Goal: Task Accomplishment & Management: Manage account settings

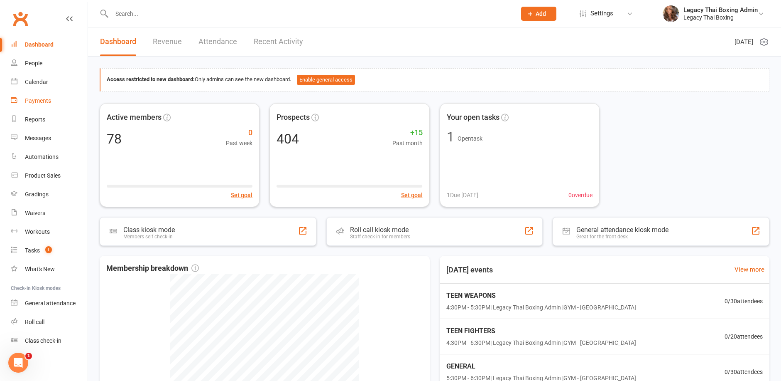
click at [37, 98] on div "Payments" at bounding box center [38, 100] width 26 height 7
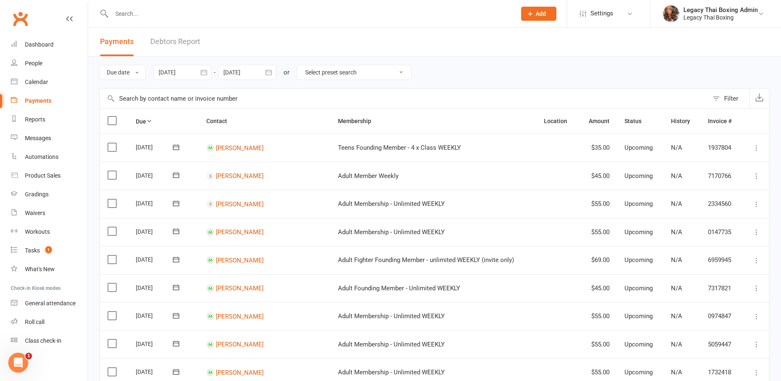
click at [365, 70] on select "Select preset search All failures All skipped payments All pending payments Suc…" at bounding box center [354, 72] width 114 height 14
select select "0"
click at [304, 65] on select "Select preset search All failures All skipped payments All pending payments Suc…" at bounding box center [354, 72] width 114 height 14
type input "[DATE]"
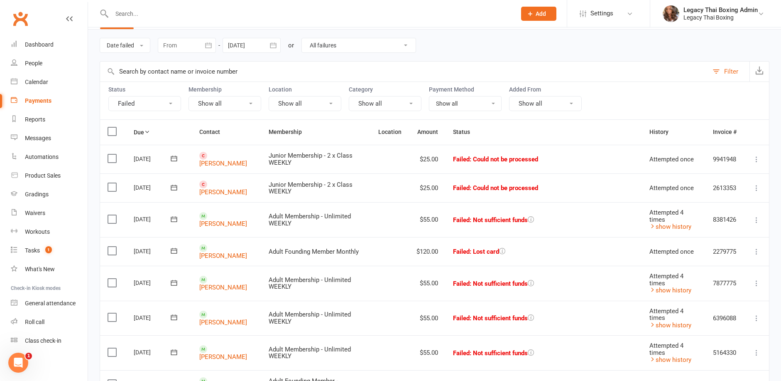
scroll to position [42, 0]
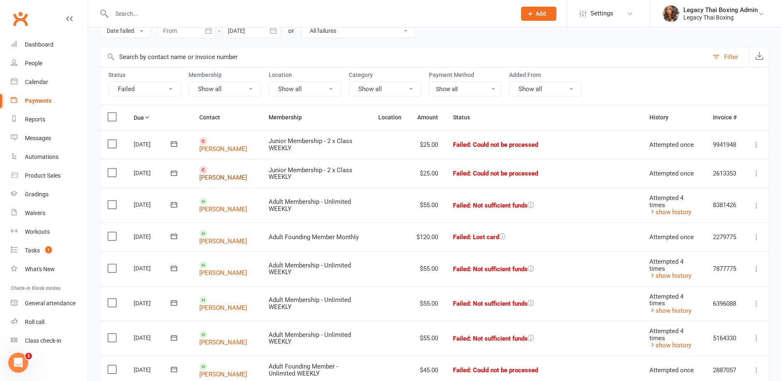
click at [225, 174] on link "[PERSON_NAME]" at bounding box center [223, 177] width 48 height 7
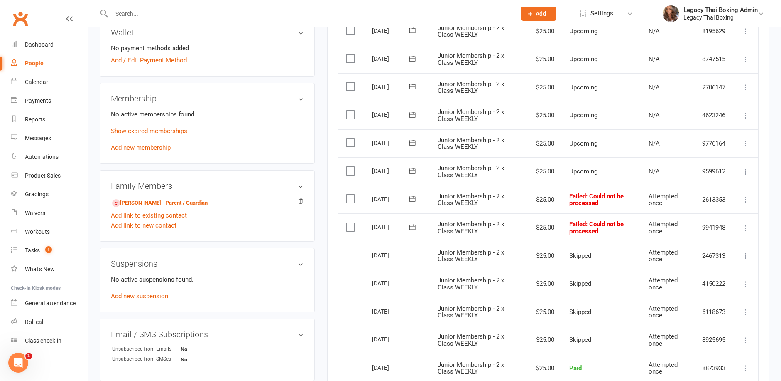
scroll to position [249, 0]
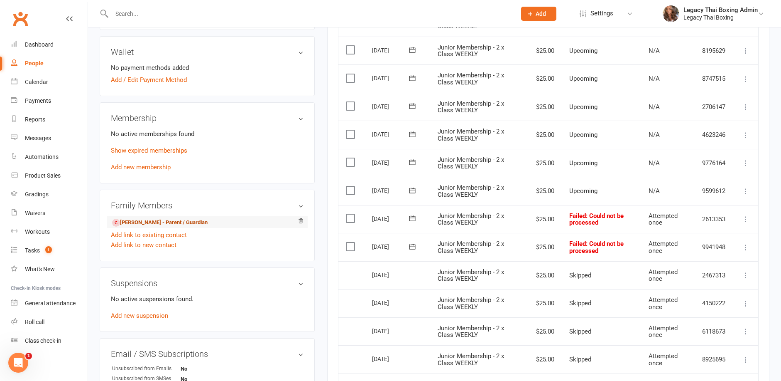
click at [174, 218] on link "[PERSON_NAME] - Parent / Guardian" at bounding box center [160, 222] width 96 height 9
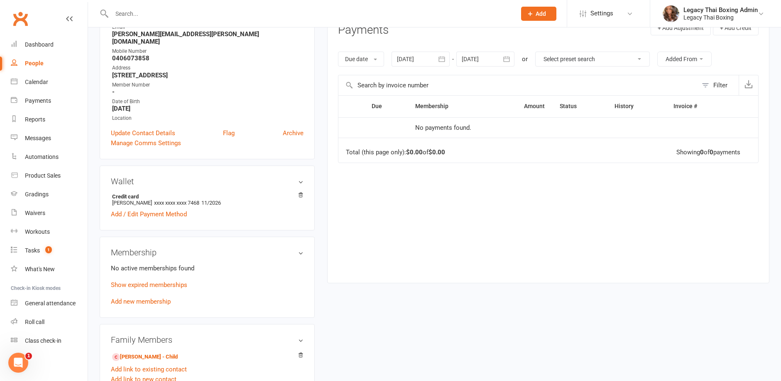
scroll to position [125, 0]
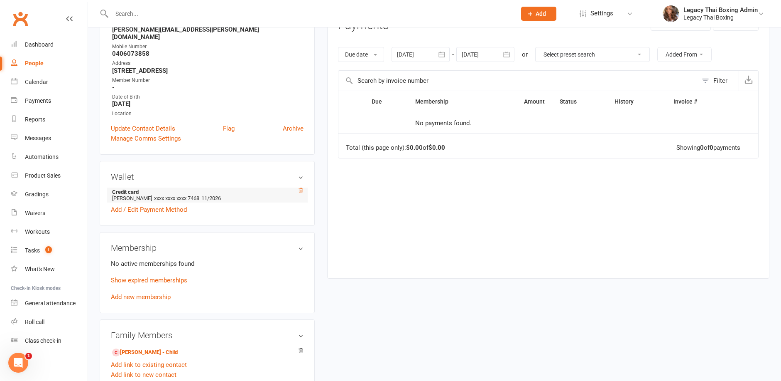
click at [300, 188] on icon at bounding box center [301, 190] width 4 height 5
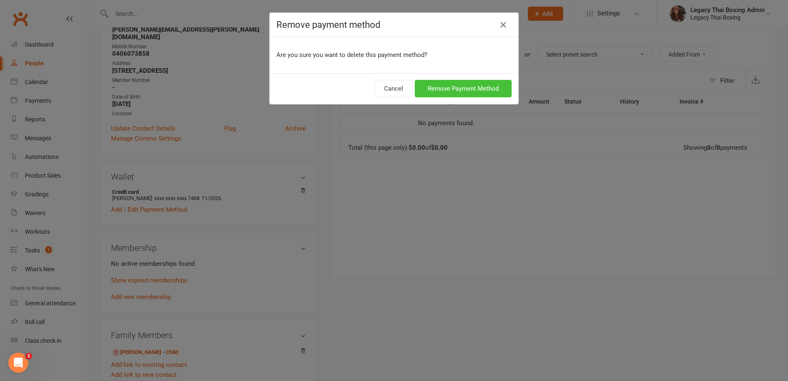
click at [483, 90] on button "Remove Payment Method" at bounding box center [463, 88] width 97 height 17
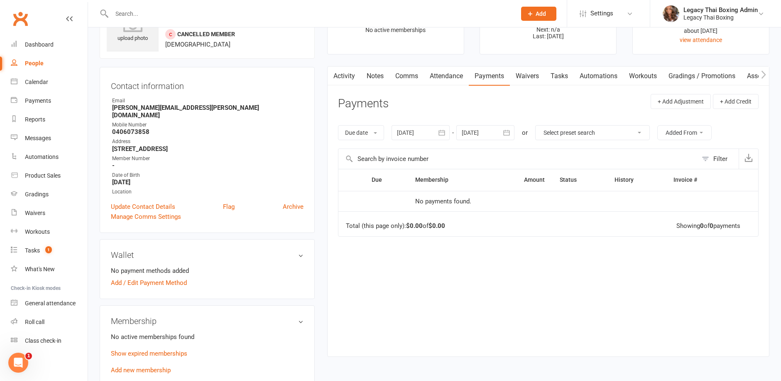
scroll to position [124, 0]
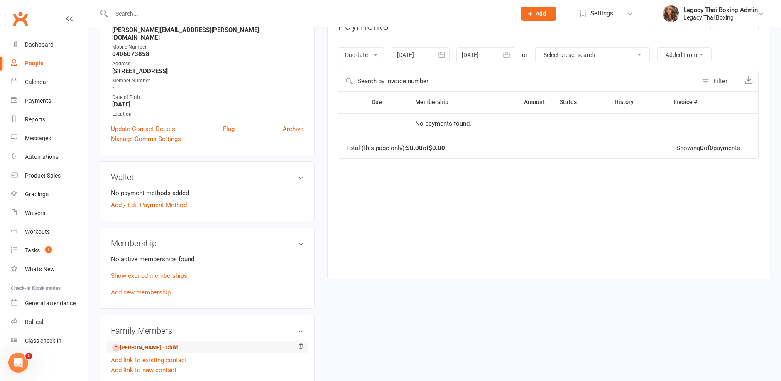
click at [143, 343] on link "[PERSON_NAME] - Child" at bounding box center [145, 347] width 66 height 9
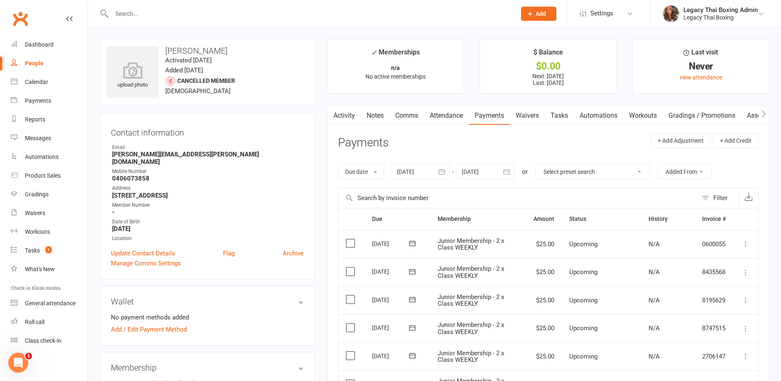
click at [589, 173] on select "Select preset search All failures All skipped payments All pending payments Suc…" at bounding box center [593, 172] width 114 height 14
select select "2"
click at [537, 165] on select "Select preset search All failures All skipped payments All pending payments Suc…" at bounding box center [593, 172] width 114 height 14
type input "[DATE]"
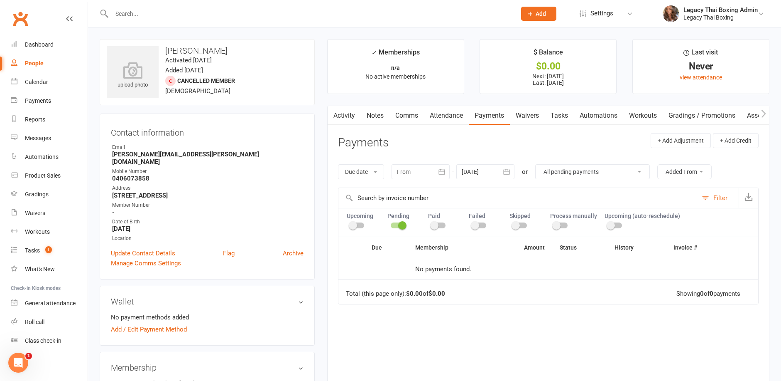
click at [354, 229] on div "Upcoming Pending Paid Failed Skipped Process manually Upcoming (auto-reschedule)" at bounding box center [548, 222] width 421 height 29
click at [354, 225] on span at bounding box center [353, 225] width 8 height 8
click at [350, 224] on input "checkbox" at bounding box center [350, 224] width 0 height 0
select select
click at [358, 227] on span at bounding box center [362, 225] width 8 height 8
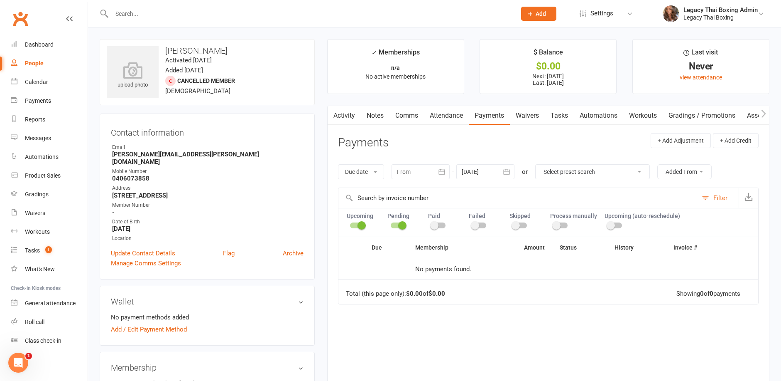
click at [350, 224] on input "checkbox" at bounding box center [350, 224] width 0 height 0
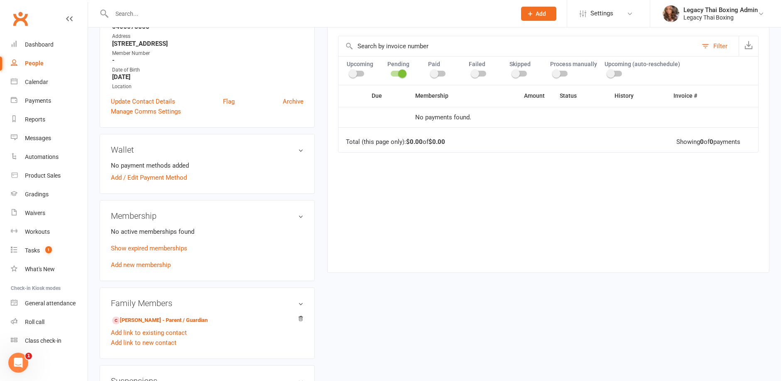
scroll to position [166, 0]
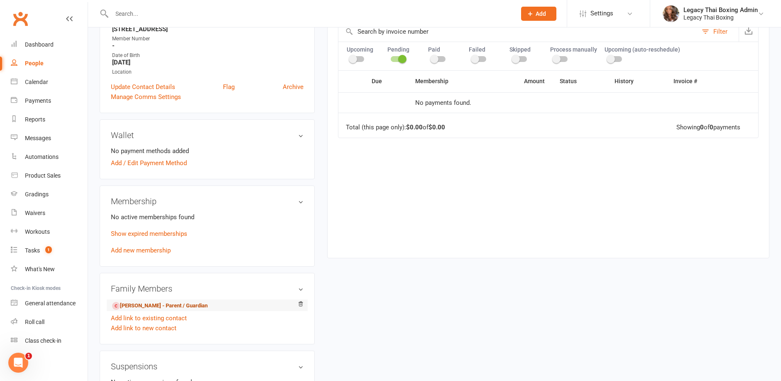
click at [194, 301] on link "[PERSON_NAME] - Parent / Guardian" at bounding box center [160, 305] width 96 height 9
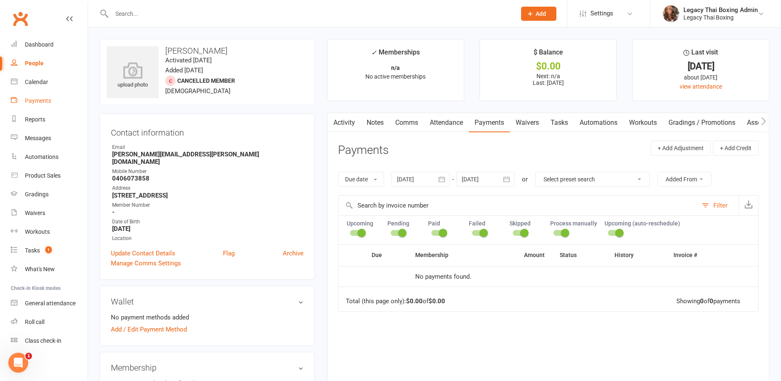
click at [39, 101] on div "Payments" at bounding box center [38, 100] width 26 height 7
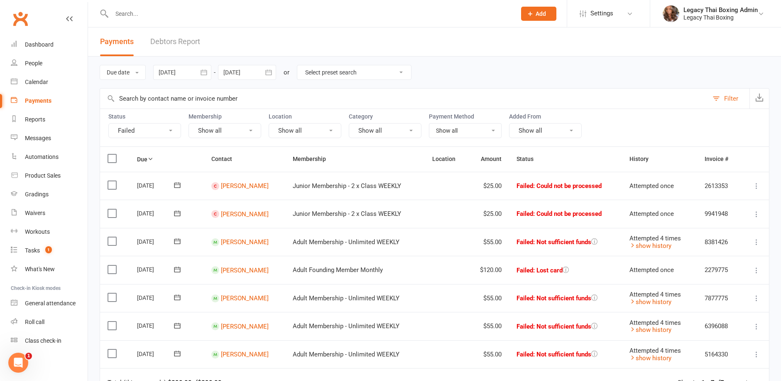
click at [327, 73] on select "Select preset search All failures All skipped payments All pending payments Suc…" at bounding box center [354, 72] width 114 height 14
select select "0"
click at [304, 65] on select "Select preset search All failures All skipped payments All pending payments Suc…" at bounding box center [354, 72] width 114 height 14
type input "[DATE]"
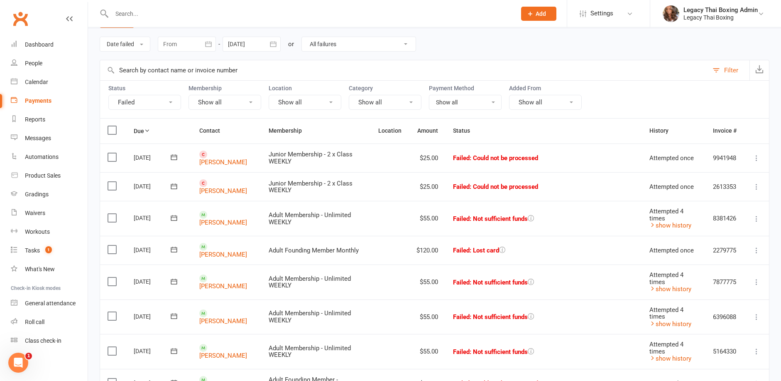
scroll to position [42, 0]
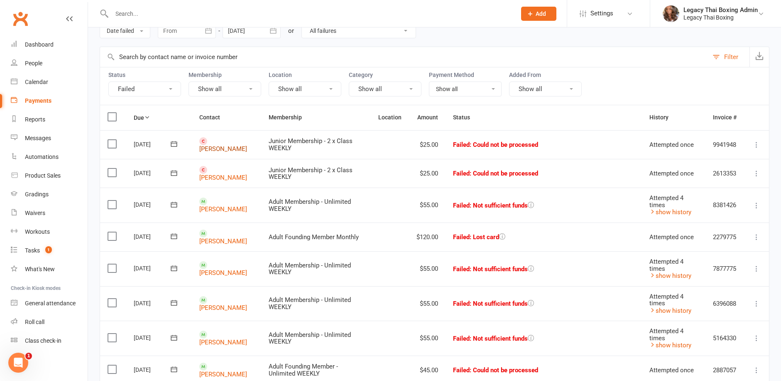
click at [221, 145] on link "[PERSON_NAME]" at bounding box center [223, 148] width 48 height 7
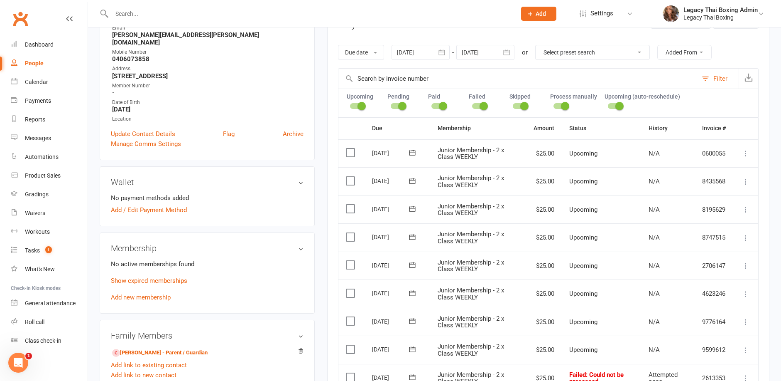
scroll to position [125, 0]
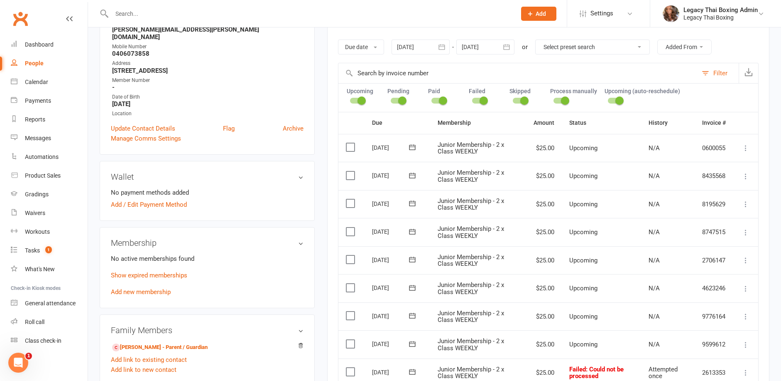
click at [356, 147] on label at bounding box center [351, 147] width 11 height 8
click at [351, 143] on input "checkbox" at bounding box center [348, 143] width 5 height 0
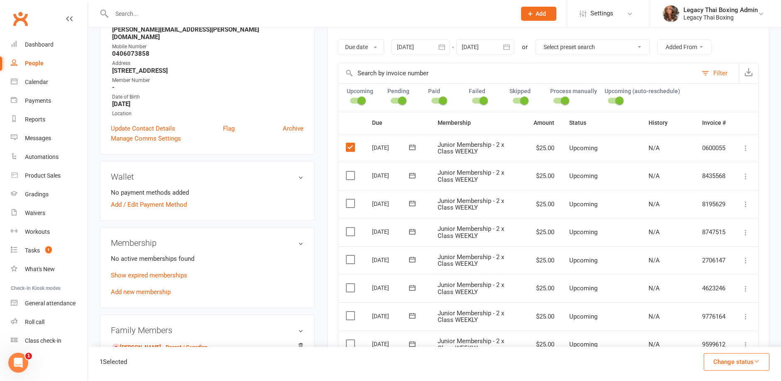
click at [351, 173] on label at bounding box center [351, 175] width 11 height 8
click at [351, 171] on input "checkbox" at bounding box center [348, 171] width 5 height 0
click at [351, 203] on label at bounding box center [351, 203] width 11 height 8
click at [351, 199] on input "checkbox" at bounding box center [348, 199] width 5 height 0
click at [352, 230] on label at bounding box center [351, 231] width 11 height 8
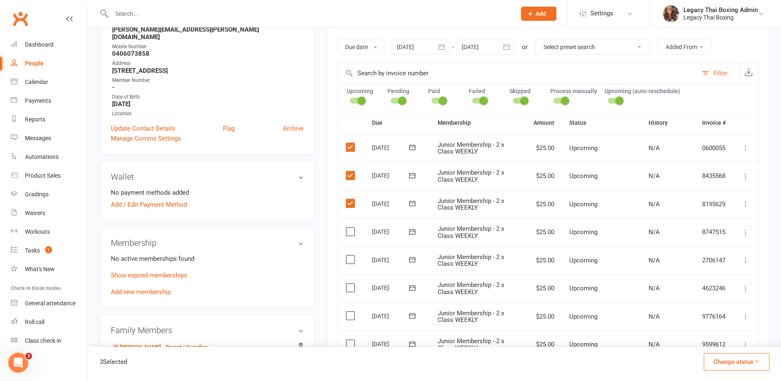
click at [351, 227] on input "checkbox" at bounding box center [348, 227] width 5 height 0
click at [352, 261] on label at bounding box center [351, 259] width 11 height 8
click at [351, 255] on input "checkbox" at bounding box center [348, 255] width 5 height 0
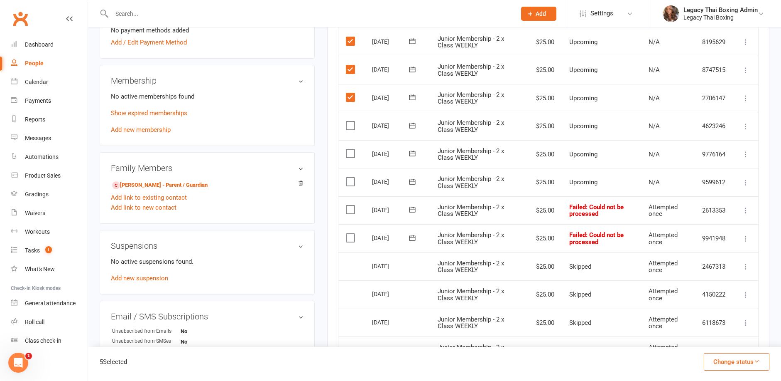
scroll to position [291, 0]
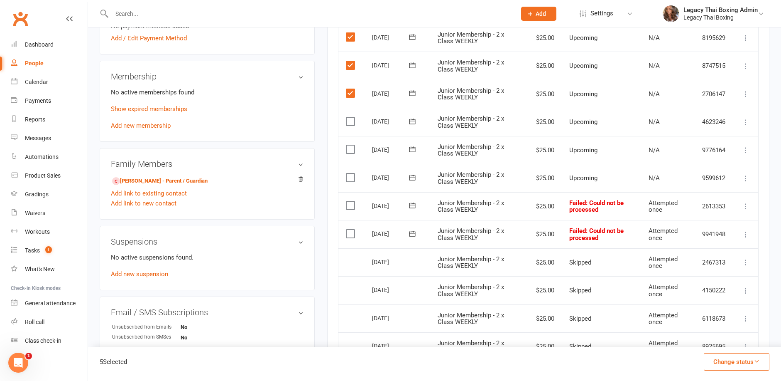
click at [349, 231] on label at bounding box center [351, 233] width 11 height 8
click at [349, 229] on input "checkbox" at bounding box center [348, 229] width 5 height 0
click at [350, 205] on label at bounding box center [351, 205] width 11 height 8
click at [350, 201] on input "checkbox" at bounding box center [348, 201] width 5 height 0
click at [349, 179] on label at bounding box center [351, 177] width 11 height 8
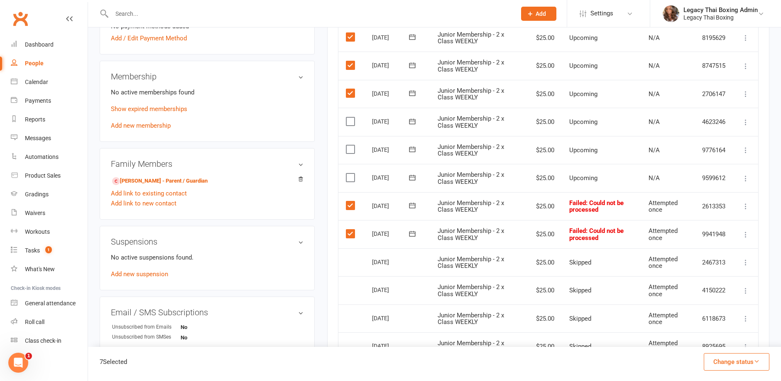
click at [349, 173] on input "checkbox" at bounding box center [348, 173] width 5 height 0
click at [352, 150] on label at bounding box center [351, 149] width 11 height 8
click at [351, 145] on input "checkbox" at bounding box center [348, 145] width 5 height 0
click at [353, 118] on label at bounding box center [351, 121] width 11 height 8
click at [351, 117] on input "checkbox" at bounding box center [348, 117] width 5 height 0
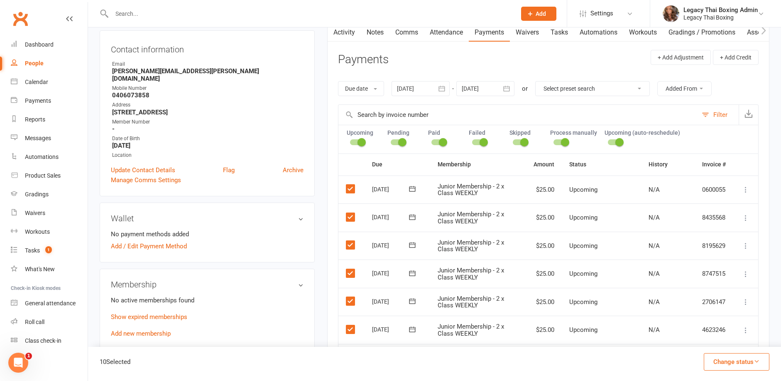
scroll to position [0, 0]
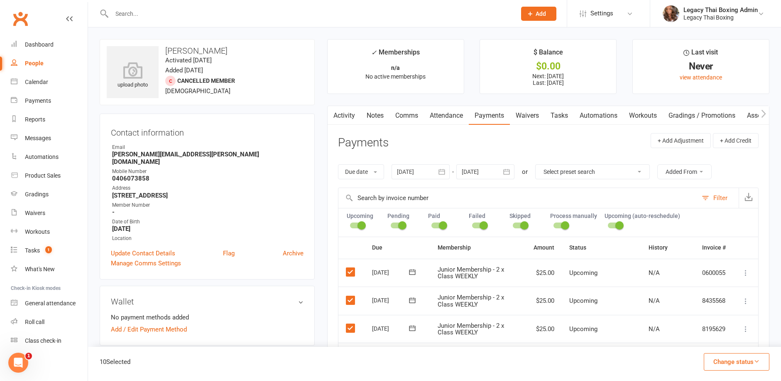
click at [727, 358] on button "Change status" at bounding box center [737, 361] width 66 height 17
click at [716, 335] on link "Skipped" at bounding box center [728, 339] width 82 height 17
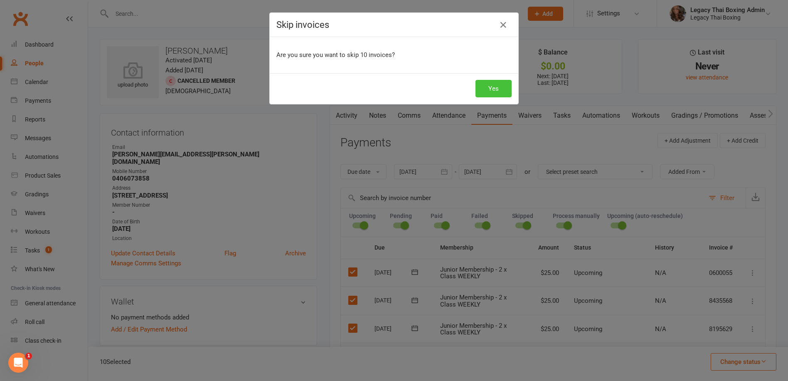
click at [480, 88] on button "Yes" at bounding box center [493, 88] width 36 height 17
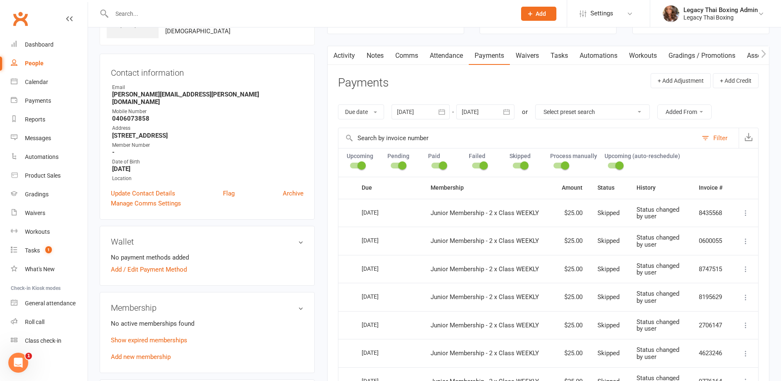
scroll to position [42, 0]
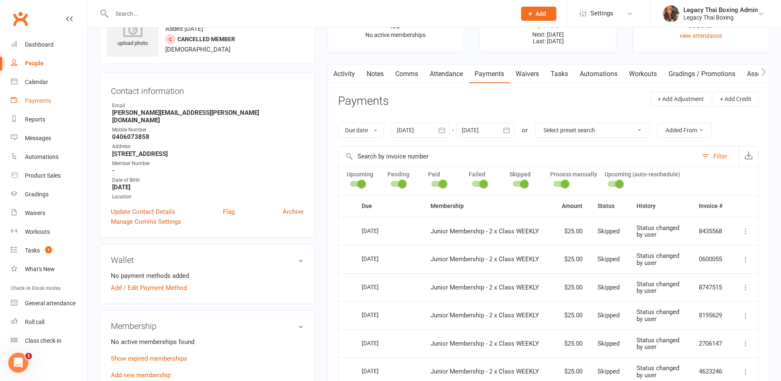
click at [42, 102] on div "Payments" at bounding box center [38, 100] width 26 height 7
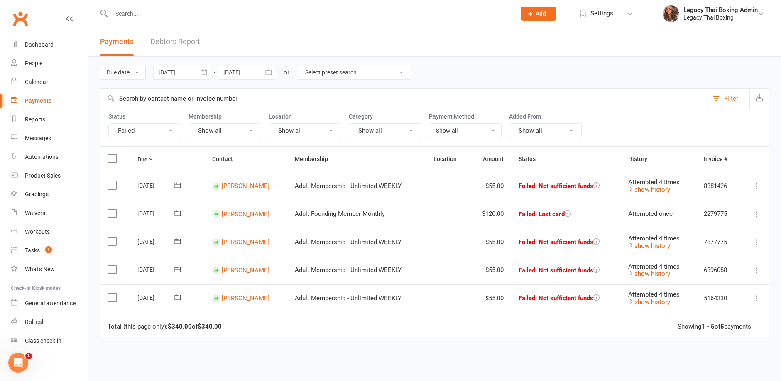
click at [375, 70] on select "Select preset search All failures All skipped payments All pending payments Suc…" at bounding box center [354, 72] width 114 height 14
select select "0"
click at [304, 65] on select "Select preset search All failures All skipped payments All pending payments Suc…" at bounding box center [354, 72] width 114 height 14
type input "[DATE]"
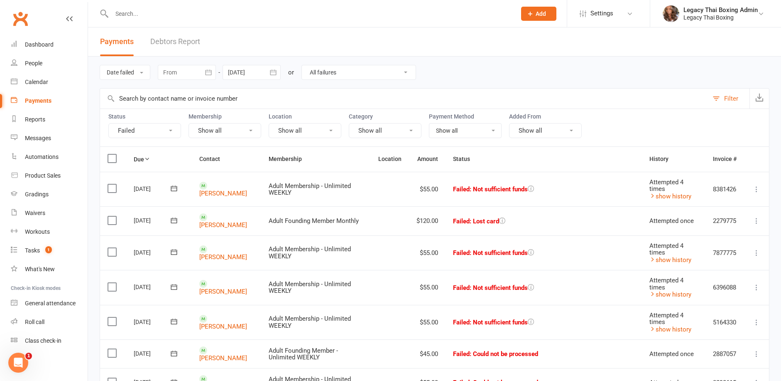
click at [758, 193] on icon at bounding box center [757, 189] width 8 height 8
click at [710, 274] on link "Retry now" at bounding box center [720, 271] width 82 height 17
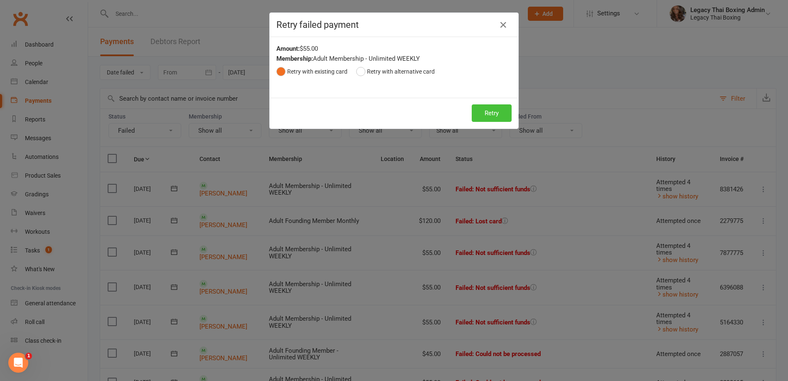
click at [492, 115] on button "Retry" at bounding box center [492, 112] width 40 height 17
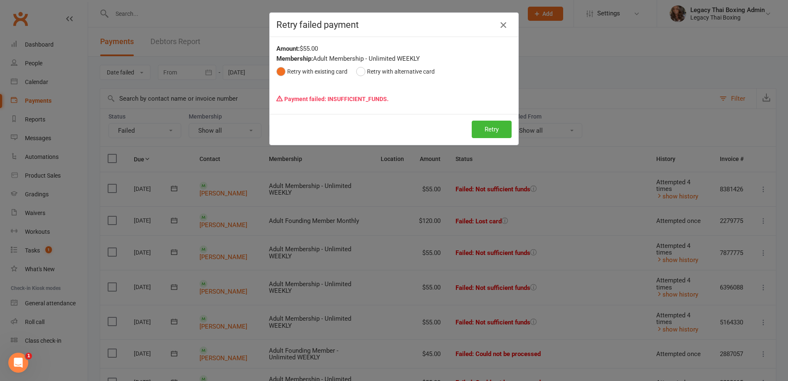
click at [501, 26] on icon "button" at bounding box center [503, 25] width 10 height 10
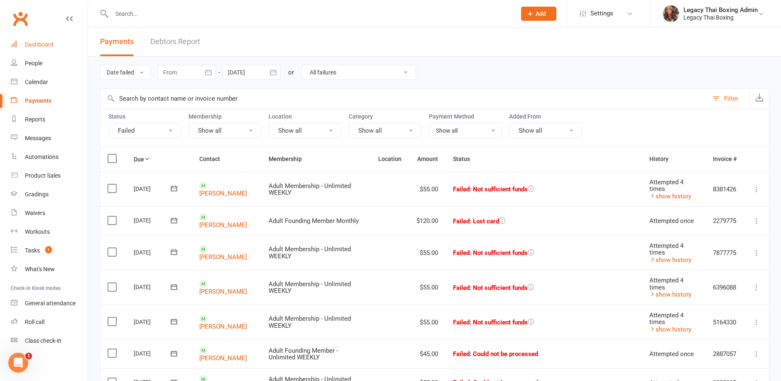
click at [29, 46] on div "Dashboard" at bounding box center [39, 44] width 29 height 7
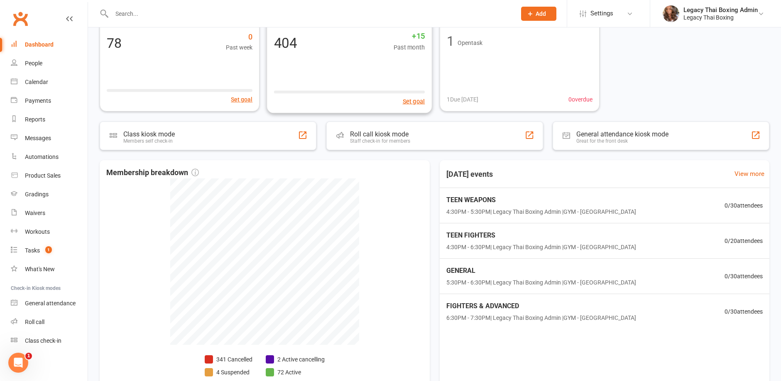
scroll to position [125, 0]
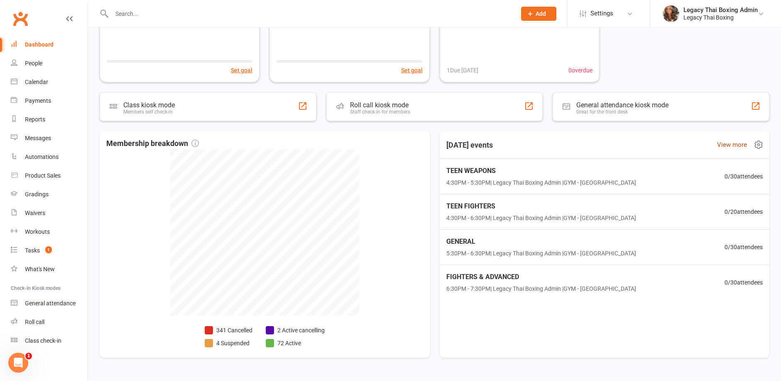
click at [728, 143] on link "View more" at bounding box center [732, 145] width 30 height 10
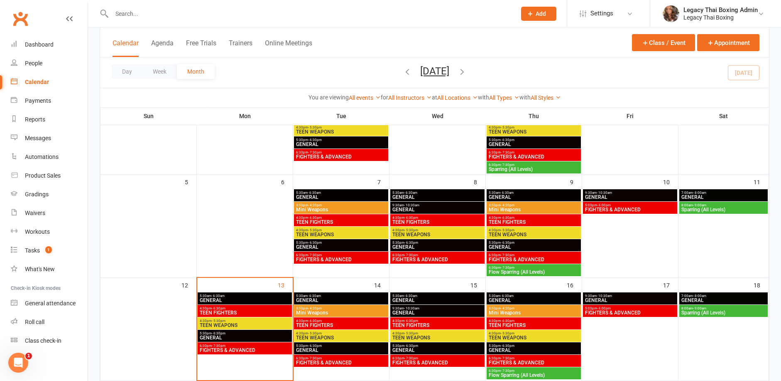
scroll to position [104, 0]
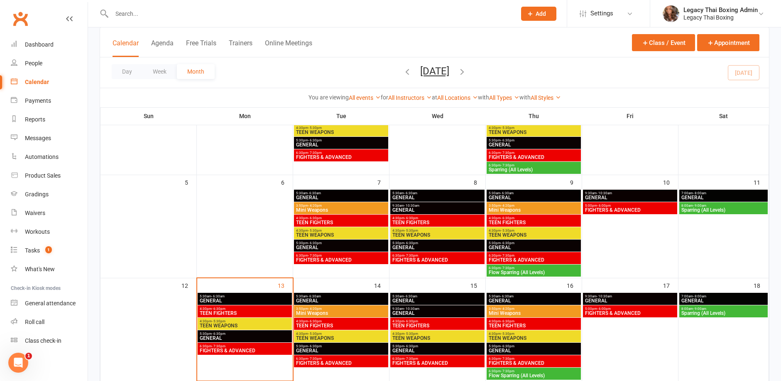
click at [238, 298] on span "GENERAL" at bounding box center [244, 300] width 91 height 5
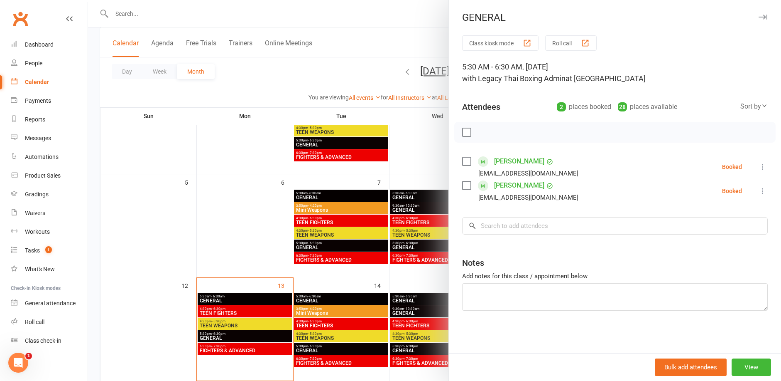
click at [468, 187] on label at bounding box center [466, 185] width 8 height 8
click at [464, 161] on label at bounding box center [466, 161] width 8 height 8
click at [486, 224] on input "search" at bounding box center [615, 225] width 306 height 17
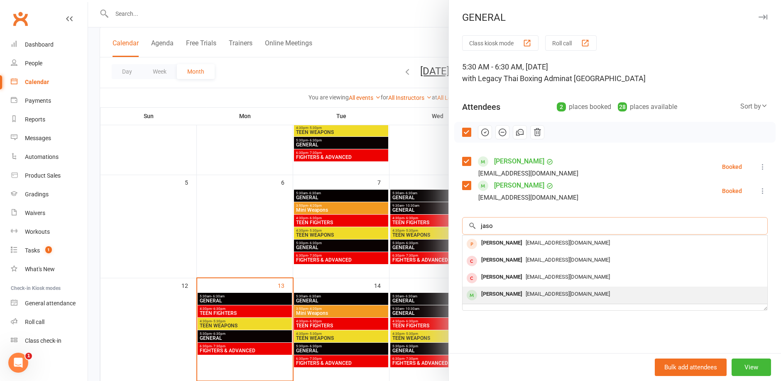
type input "jaso"
click at [570, 292] on span "[EMAIL_ADDRESS][DOMAIN_NAME]" at bounding box center [568, 293] width 84 height 6
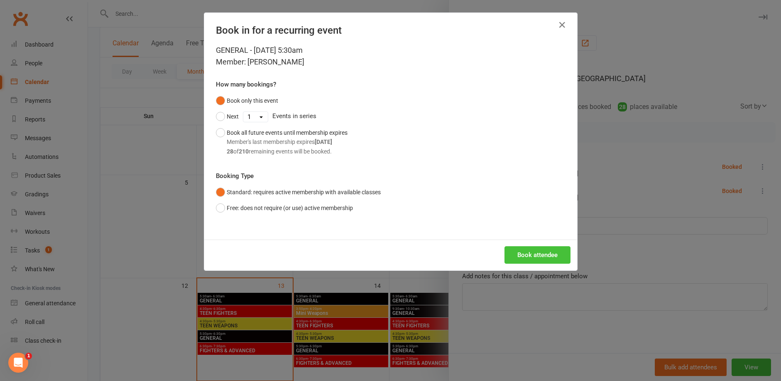
click at [535, 256] on button "Book attendee" at bounding box center [538, 254] width 66 height 17
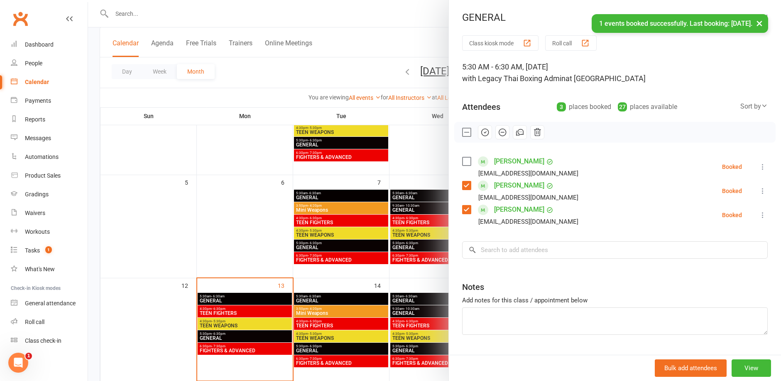
click at [466, 160] on label at bounding box center [466, 161] width 8 height 8
click at [496, 254] on input "search" at bounding box center [615, 249] width 306 height 17
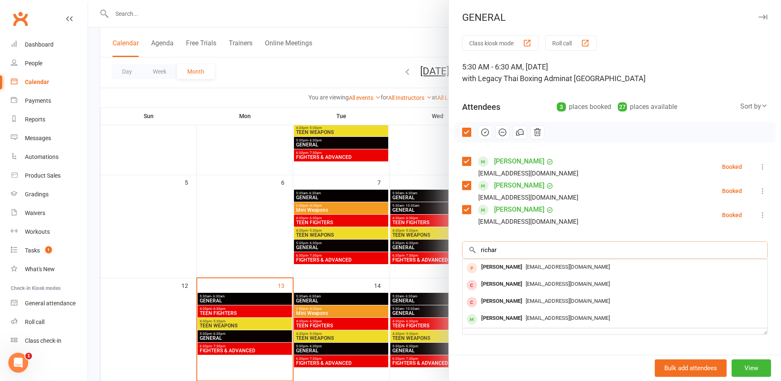
type input "[PERSON_NAME]"
click at [747, 251] on input "[PERSON_NAME]" at bounding box center [615, 249] width 306 height 17
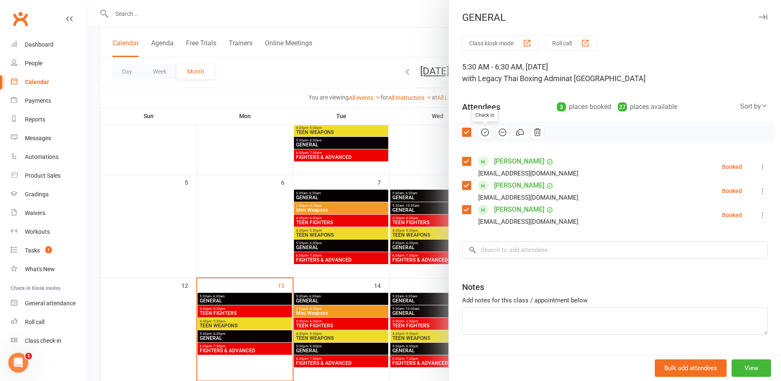
click at [484, 130] on icon "button" at bounding box center [485, 132] width 9 height 9
click at [413, 153] on div at bounding box center [434, 190] width 693 height 381
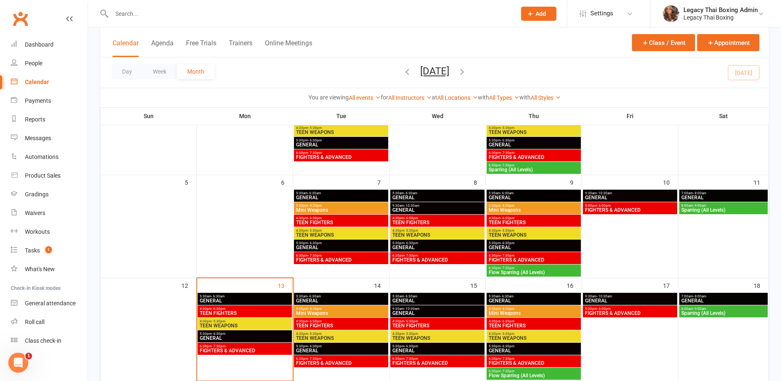
click at [226, 309] on span "4:30pm - 6:30pm" at bounding box center [244, 309] width 91 height 4
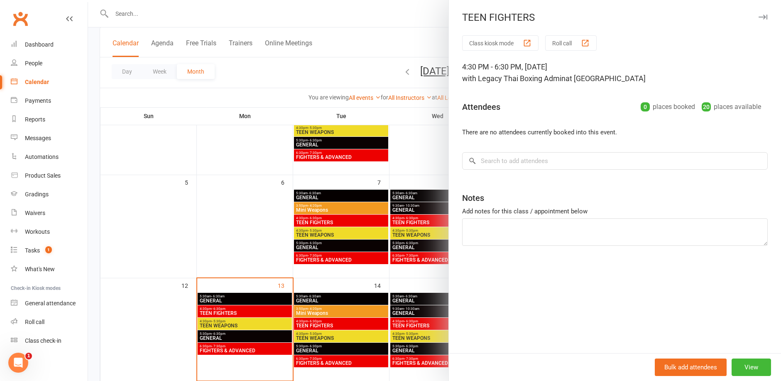
click at [221, 327] on div at bounding box center [434, 190] width 693 height 381
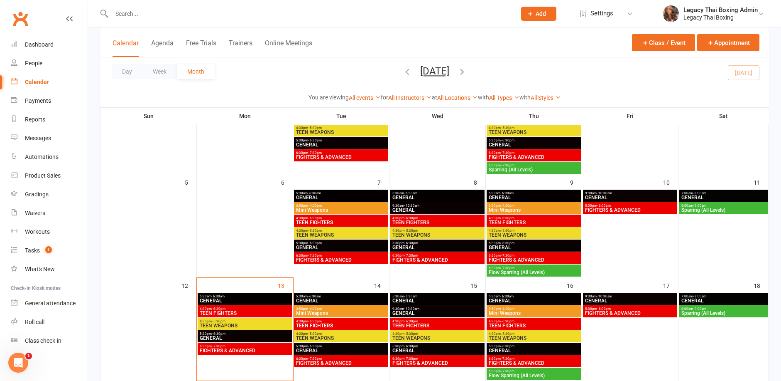
click at [227, 325] on span "TEEN WEAPONS" at bounding box center [244, 325] width 91 height 5
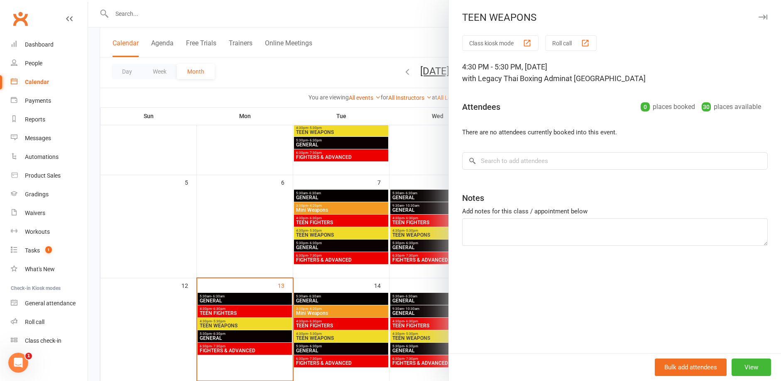
click at [234, 338] on div at bounding box center [434, 190] width 693 height 381
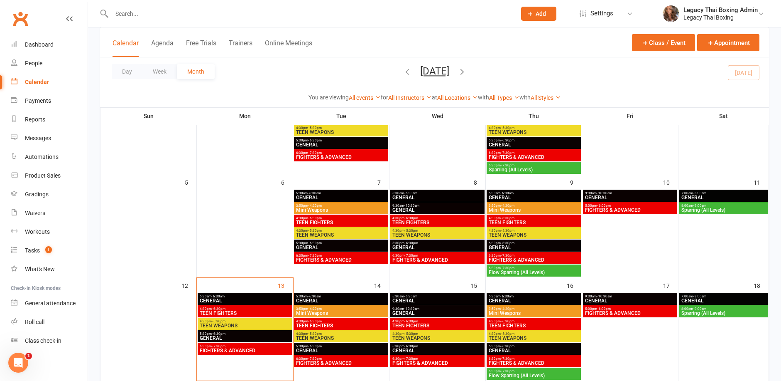
click at [234, 337] on span "GENERAL" at bounding box center [244, 337] width 91 height 5
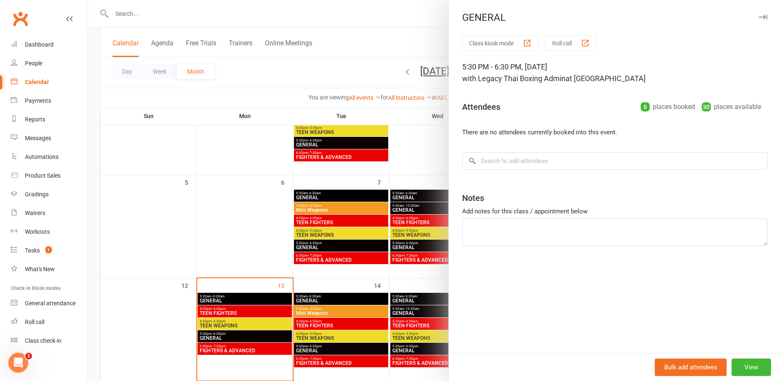
click at [233, 349] on div at bounding box center [434, 190] width 693 height 381
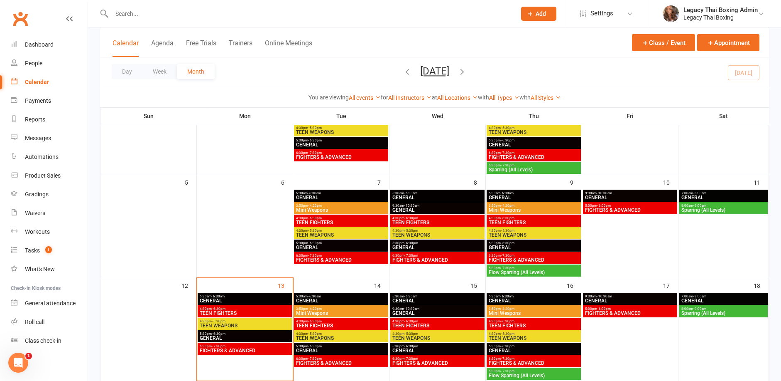
click at [233, 349] on span "FIGHTERS & ADVANCED" at bounding box center [244, 350] width 91 height 5
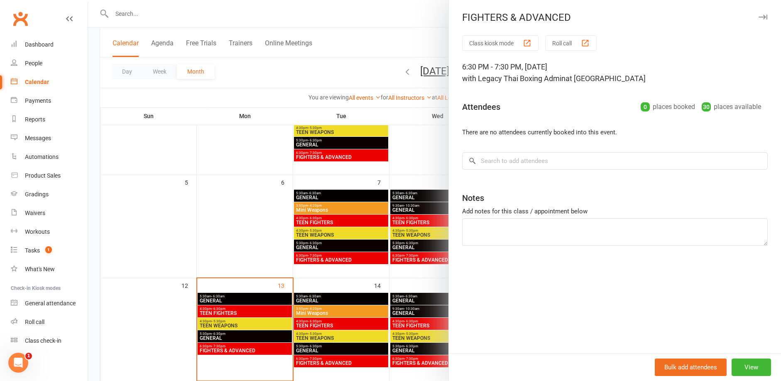
click at [237, 76] on div at bounding box center [434, 190] width 693 height 381
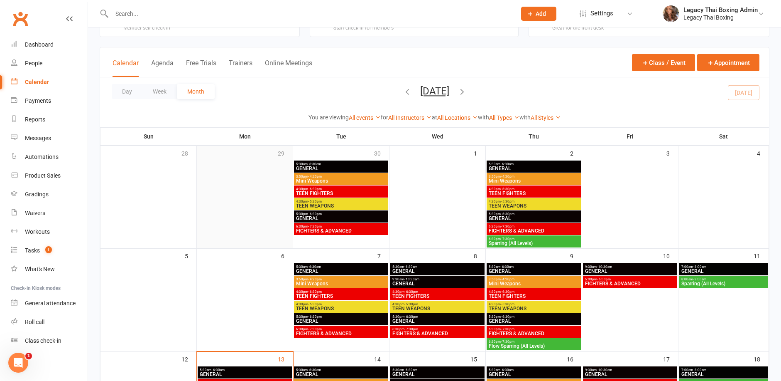
scroll to position [21, 0]
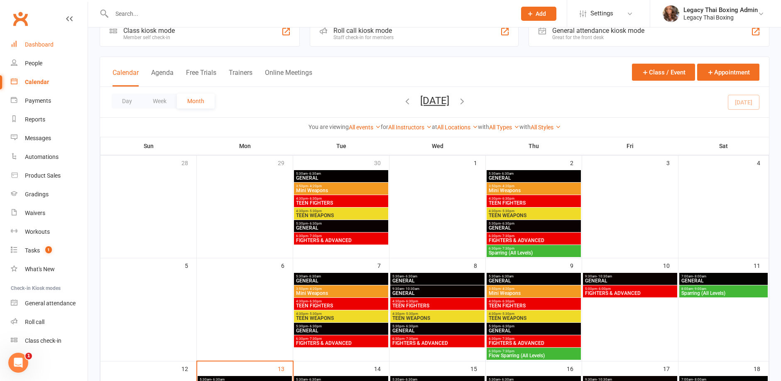
click at [44, 45] on div "Dashboard" at bounding box center [39, 44] width 29 height 7
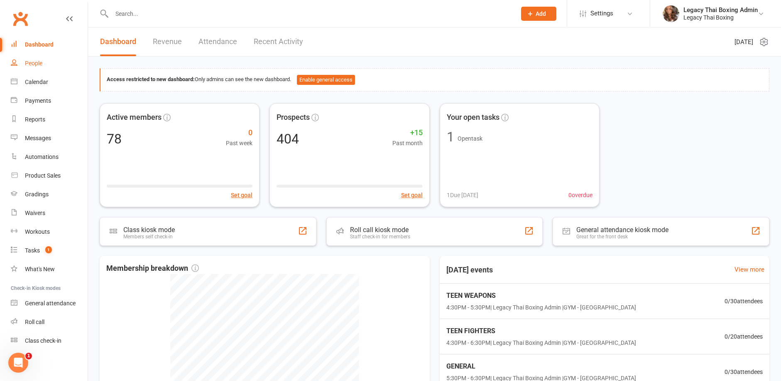
click at [11, 35] on link "Dashboard" at bounding box center [49, 44] width 77 height 19
